Goal: Task Accomplishment & Management: Use online tool/utility

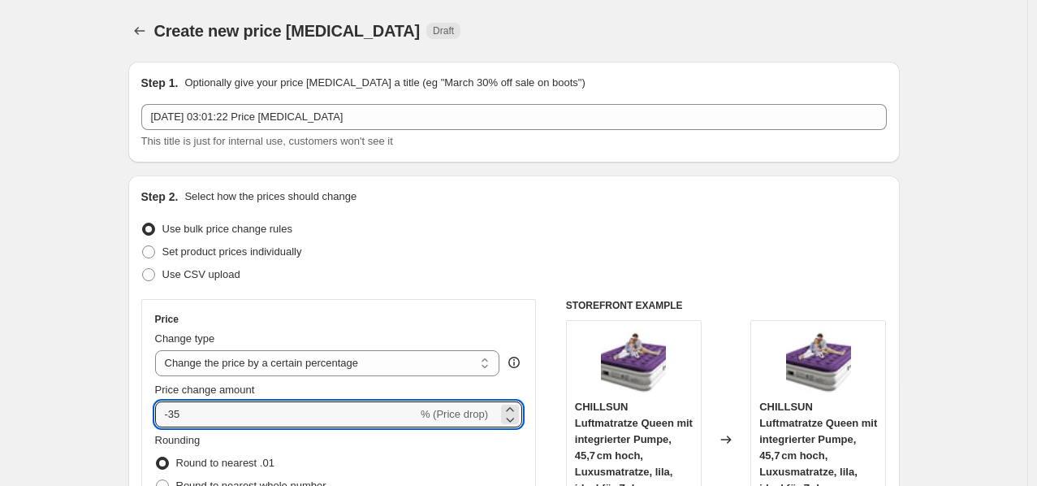
select select "percentage"
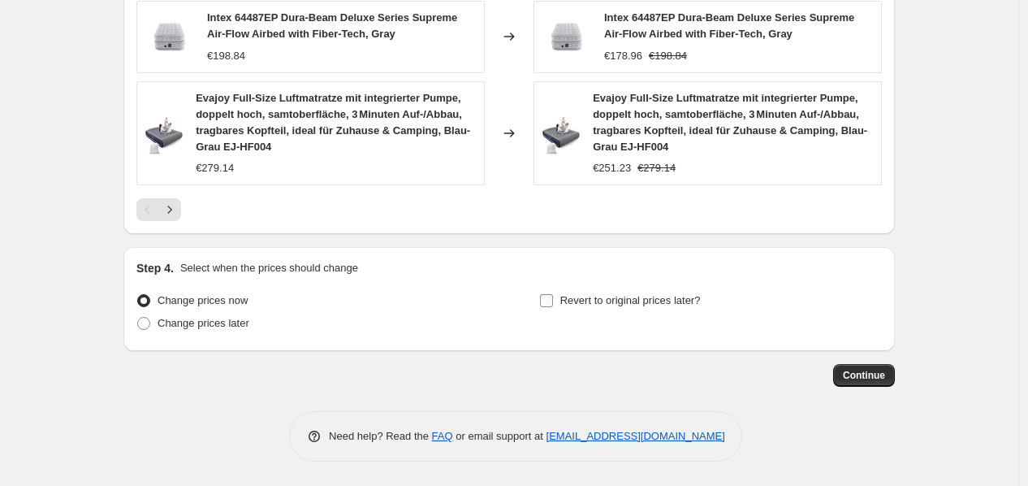
scroll to position [1247, 0]
type input "-35"
drag, startPoint x: 905, startPoint y: 383, endPoint x: 893, endPoint y: 374, distance: 14.0
click at [892, 374] on button "Continue" at bounding box center [864, 375] width 62 height 23
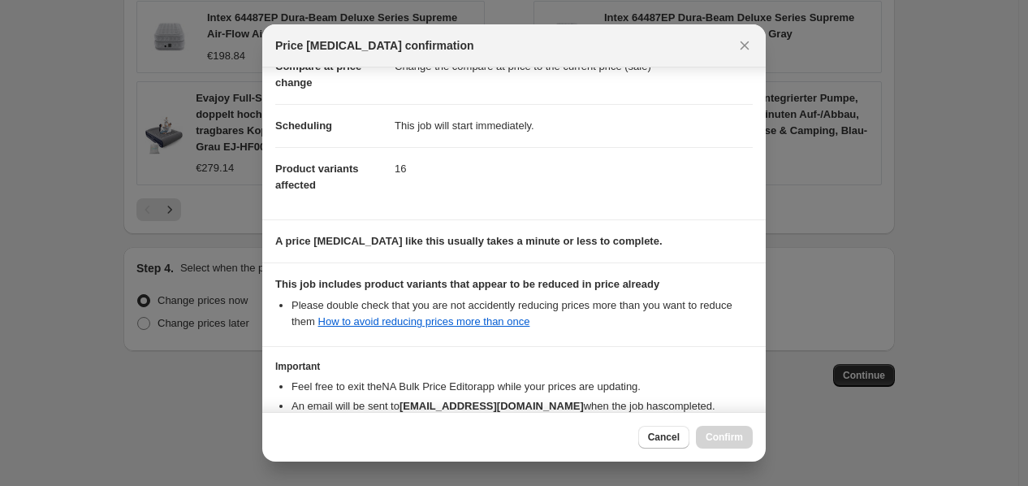
scroll to position [197, 0]
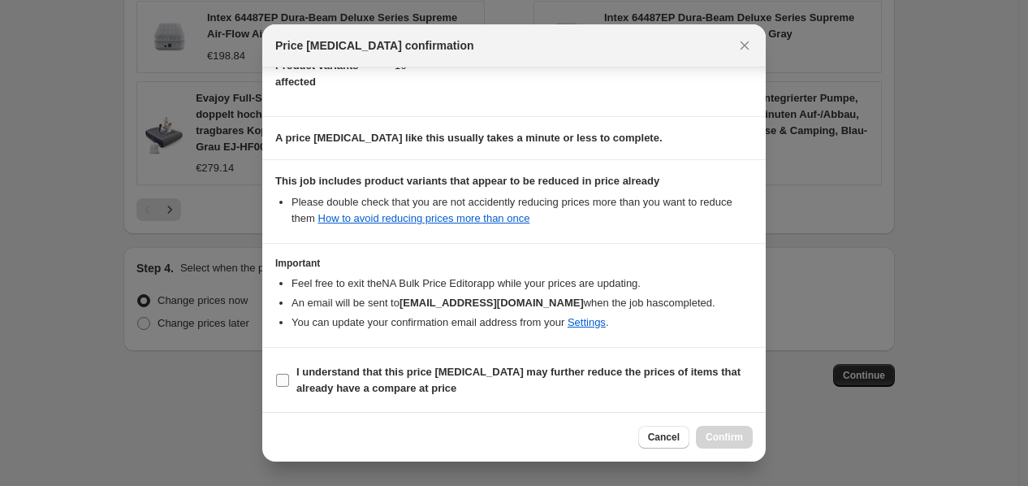
click at [558, 374] on b "I understand that this price change job may further reduce the prices of items …" at bounding box center [518, 379] width 444 height 28
click at [289, 374] on input "I understand that this price change job may further reduce the prices of items …" at bounding box center [282, 380] width 13 height 13
checkbox input "true"
click at [717, 432] on span "Confirm" at bounding box center [724, 436] width 37 height 13
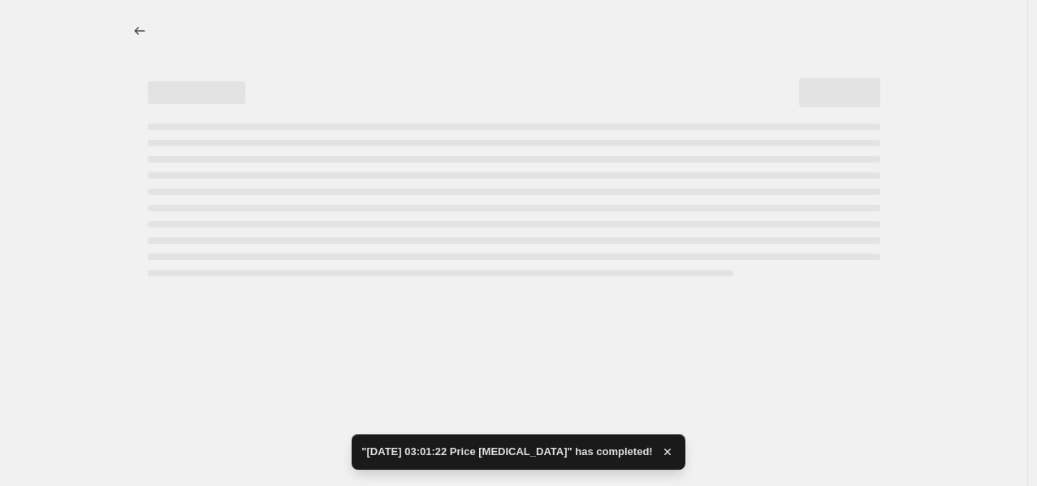
select select "percentage"
